Goal: Task Accomplishment & Management: Complete application form

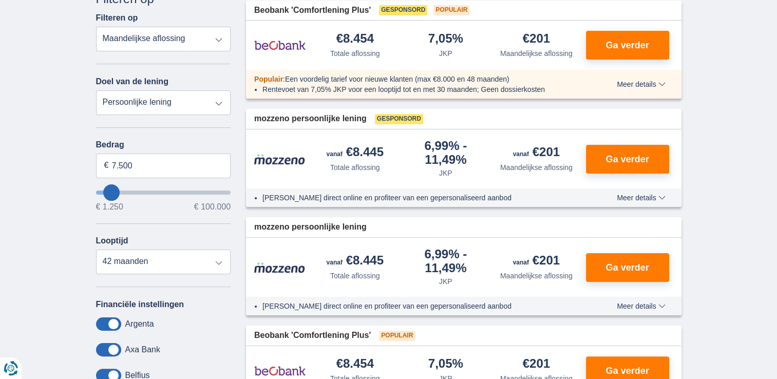
scroll to position [23, 0]
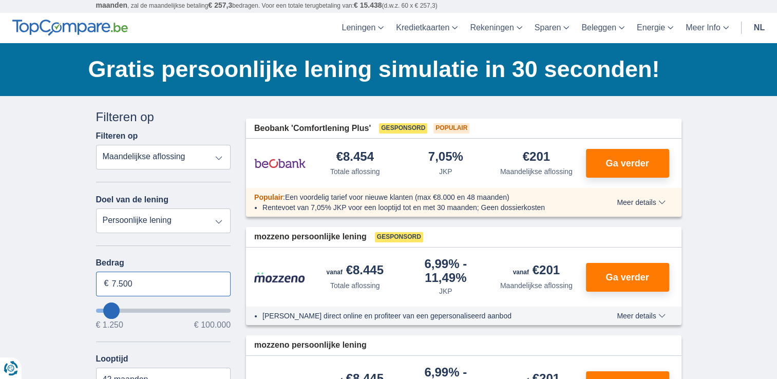
drag, startPoint x: 111, startPoint y: 282, endPoint x: 141, endPoint y: 282, distance: 29.8
click at [141, 282] on input "7.500" at bounding box center [163, 284] width 135 height 25
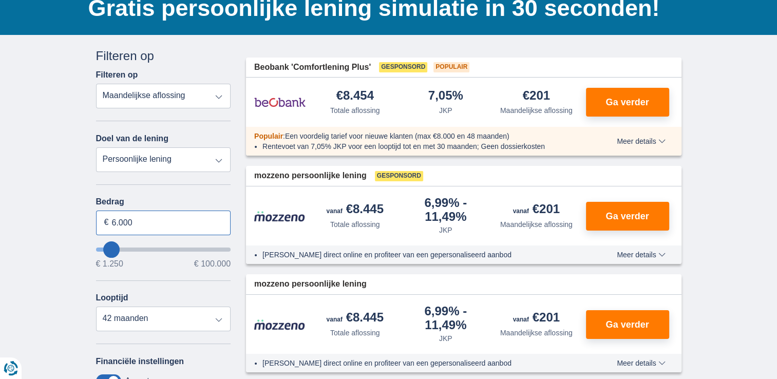
scroll to position [126, 0]
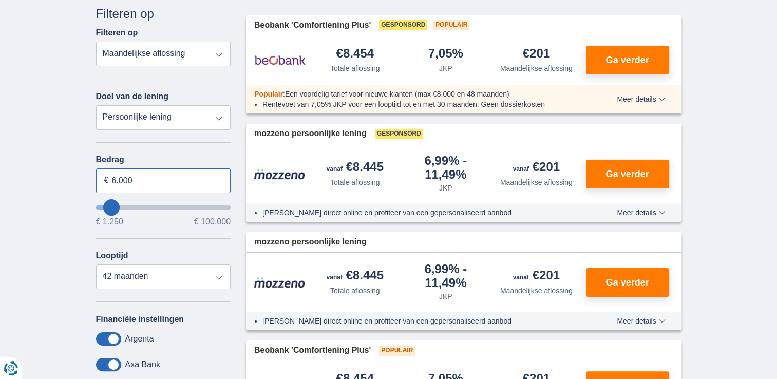
type input "6.000"
type input "6250"
click at [218, 115] on select "Persoonlijke lening Auto Moto / fiets Mobilhome / caravan Renovatie Energie Sch…" at bounding box center [163, 117] width 135 height 25
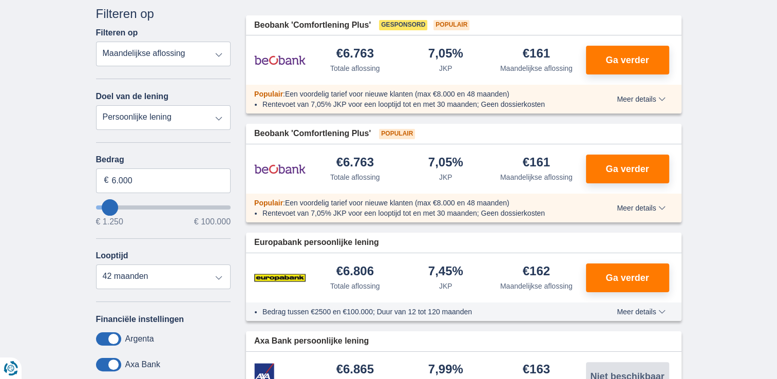
select select "vehicleLoan"
click at [96, 105] on select "Persoonlijke lening Auto Moto / fiets Mobilhome / caravan Renovatie Energie Sch…" at bounding box center [163, 117] width 135 height 25
select select "3-4"
type input "15.000"
type input "15250"
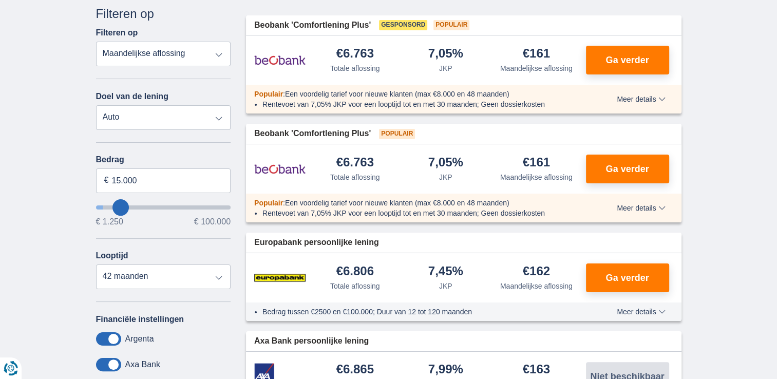
select select "60"
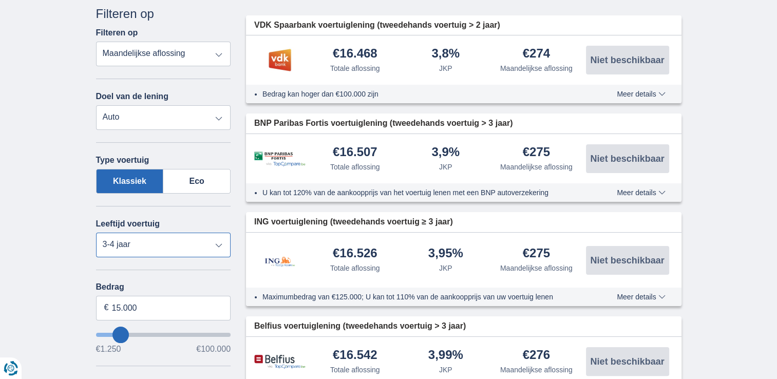
click at [218, 241] on select "Nieuw 0-1 jaar 1-2 jaar 2-3 jaar 3-4 jaar 4-5 jaar 5+ jaar" at bounding box center [163, 245] width 135 height 25
select select "5+"
click at [96, 233] on select "Nieuw 0-1 jaar 1-2 jaar 2-3 jaar 3-4 jaar 4-5 jaar 5+ jaar" at bounding box center [163, 245] width 135 height 25
drag, startPoint x: 113, startPoint y: 303, endPoint x: 156, endPoint y: 314, distance: 44.6
click at [156, 314] on input "15.000" at bounding box center [163, 308] width 135 height 25
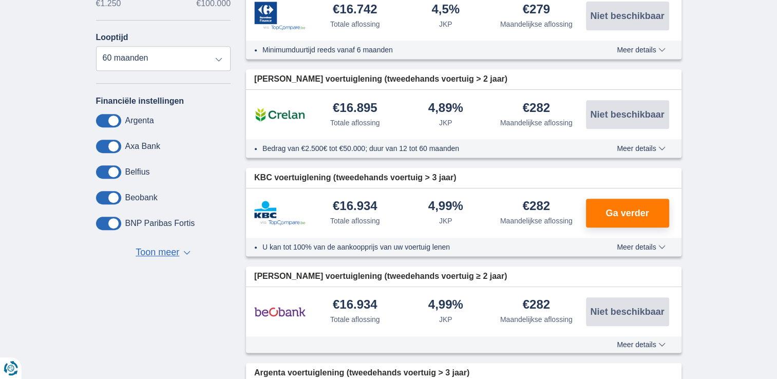
scroll to position [559, 0]
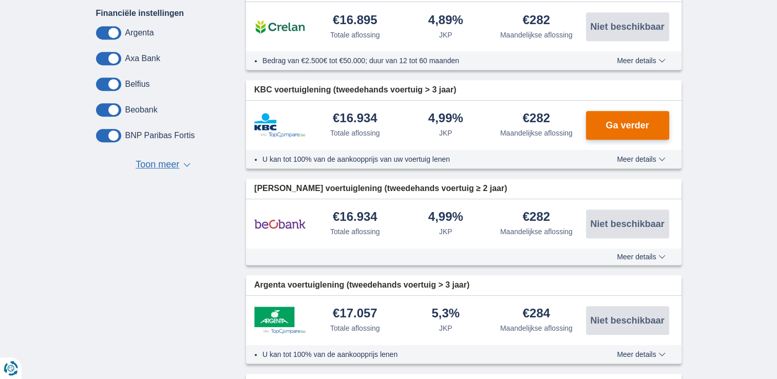
type input "6.000"
type input "6250"
select select "42"
click at [632, 121] on div "Annuleren Filters Filteren op Filteren op Totale aflossing JKP Maandelijkse afl…" at bounding box center [388, 272] width 600 height 1401
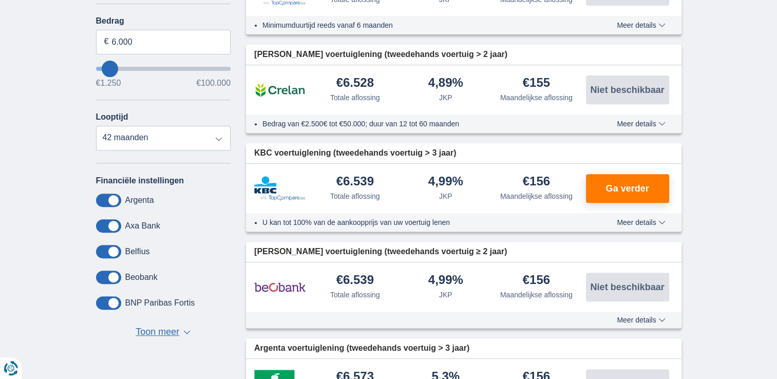
scroll to position [364, 0]
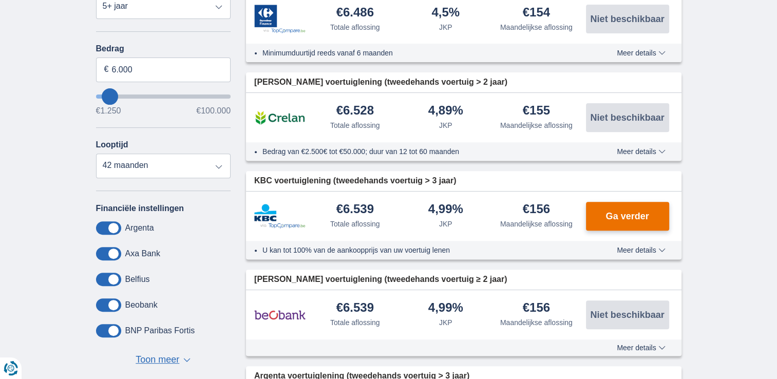
click at [634, 211] on span "Ga verder" at bounding box center [626, 215] width 43 height 9
